Goal: Information Seeking & Learning: Learn about a topic

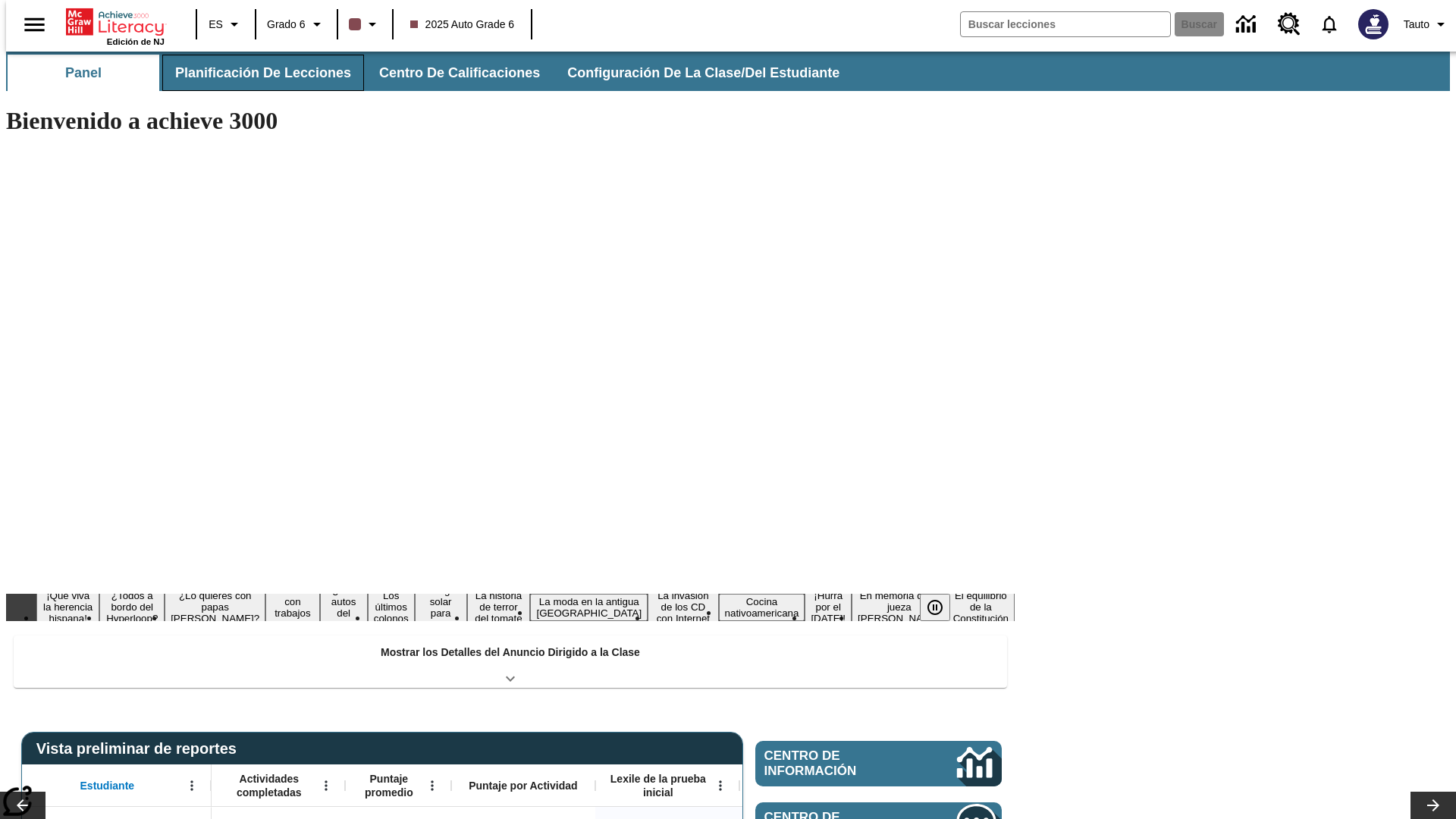
click at [254, 73] on span "Planificación de lecciones" at bounding box center [263, 73] width 176 height 17
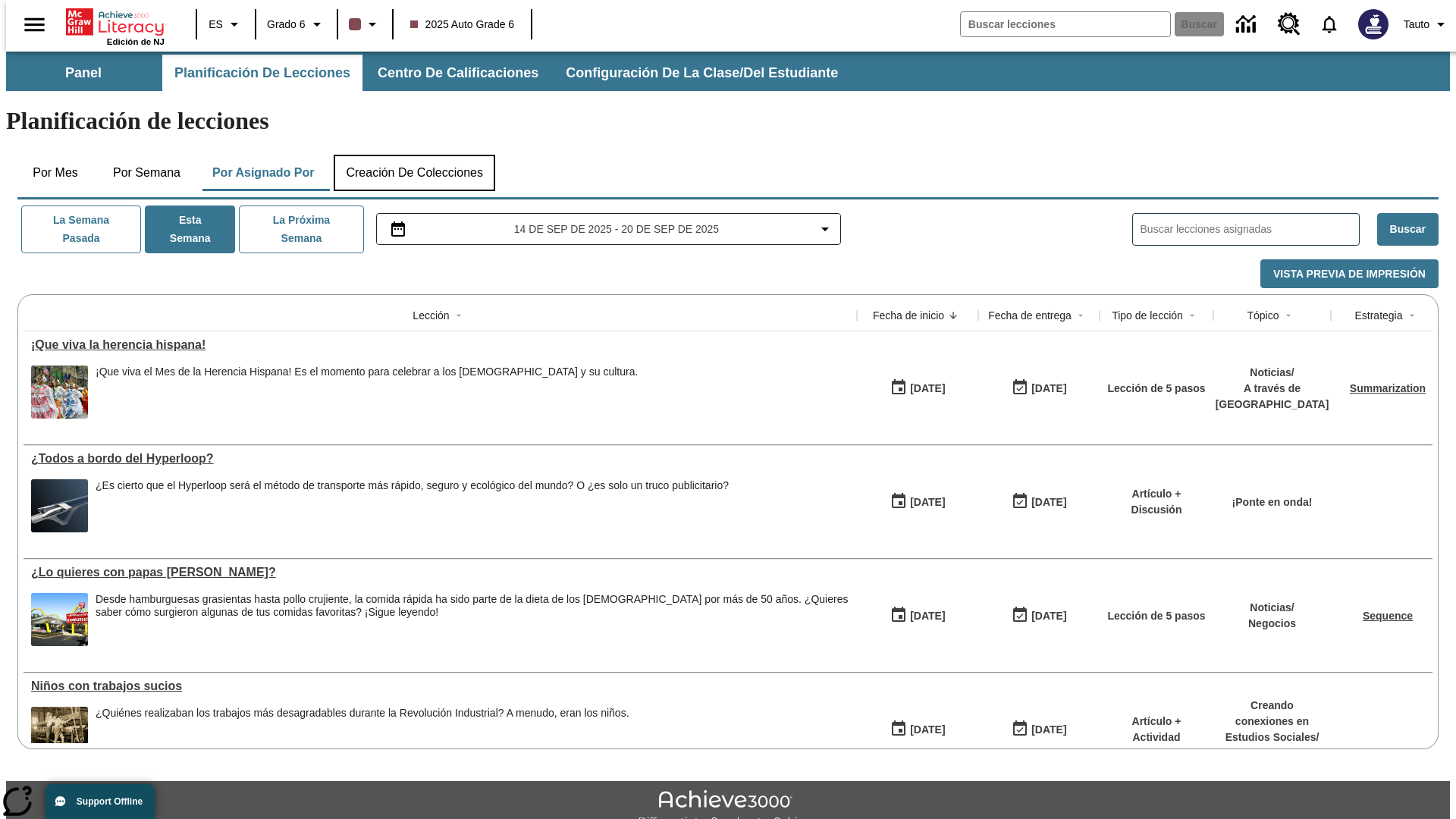
click at [414, 155] on button "Creación de colecciones" at bounding box center [414, 173] width 161 height 37
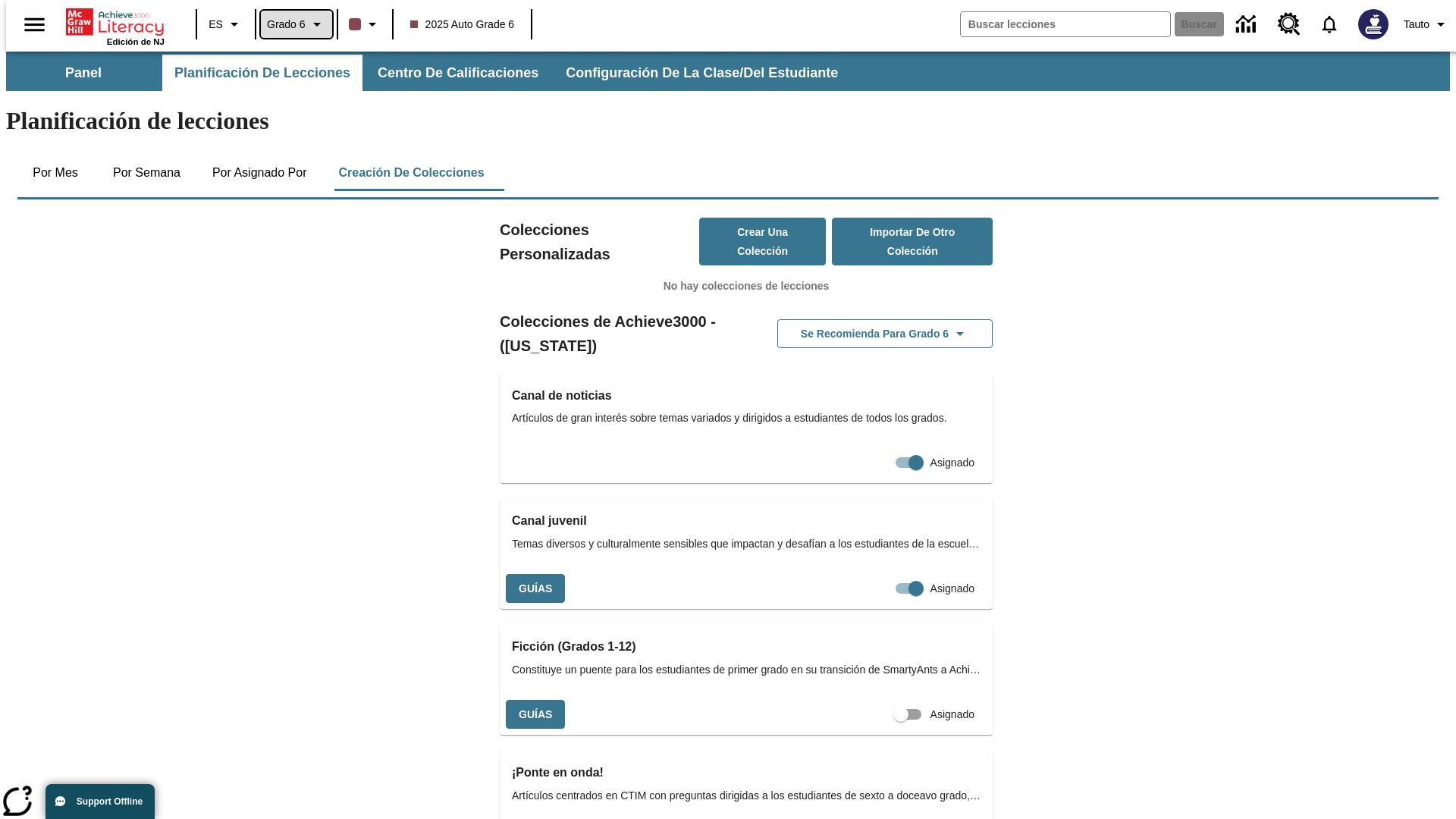
click at [291, 24] on span "Grado 6" at bounding box center [285, 25] width 38 height 16
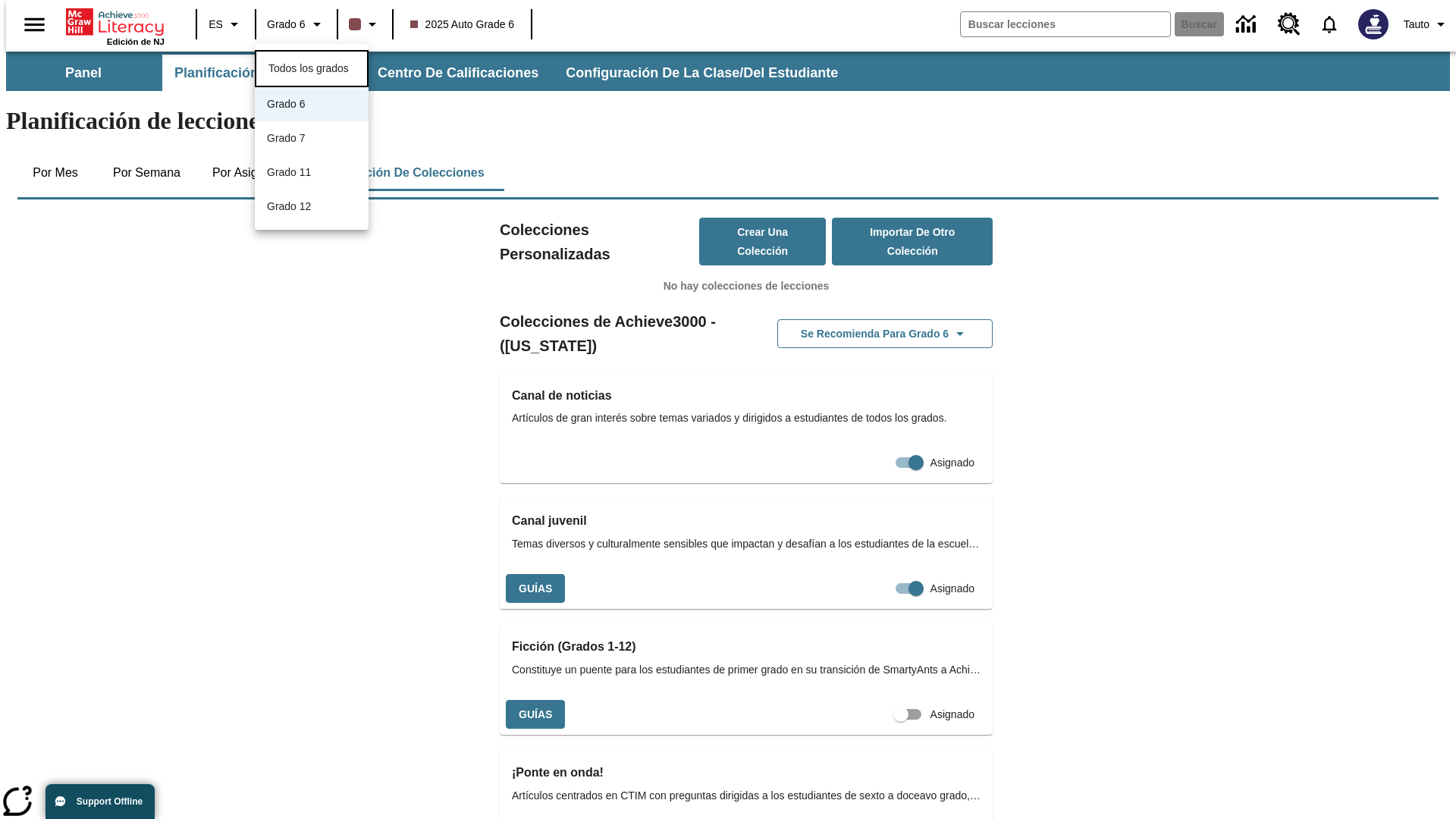
click at [311, 67] on span "Todos los grados" at bounding box center [309, 68] width 81 height 13
